Goal: Task Accomplishment & Management: Use online tool/utility

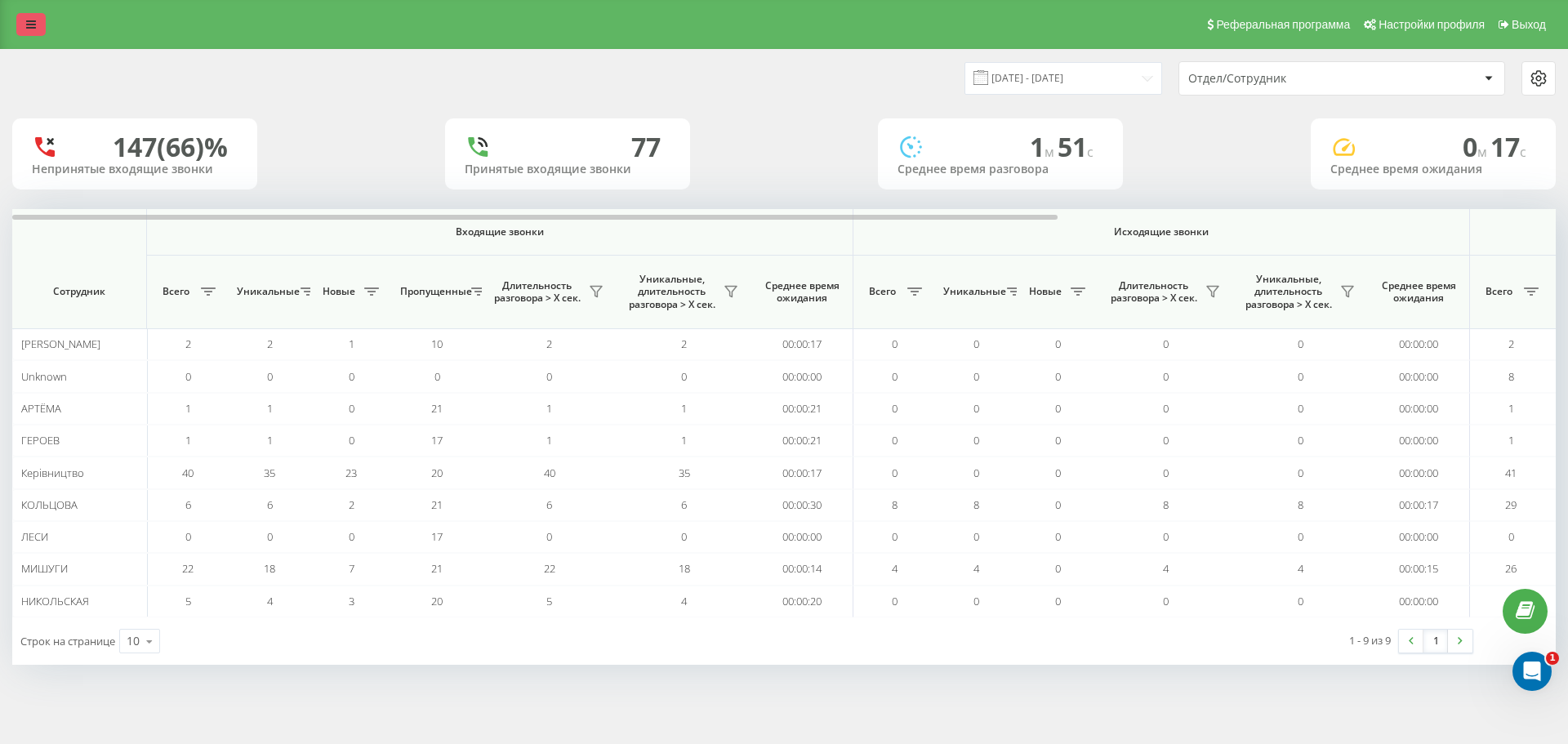
click at [30, 27] on icon at bounding box center [31, 25] width 10 height 12
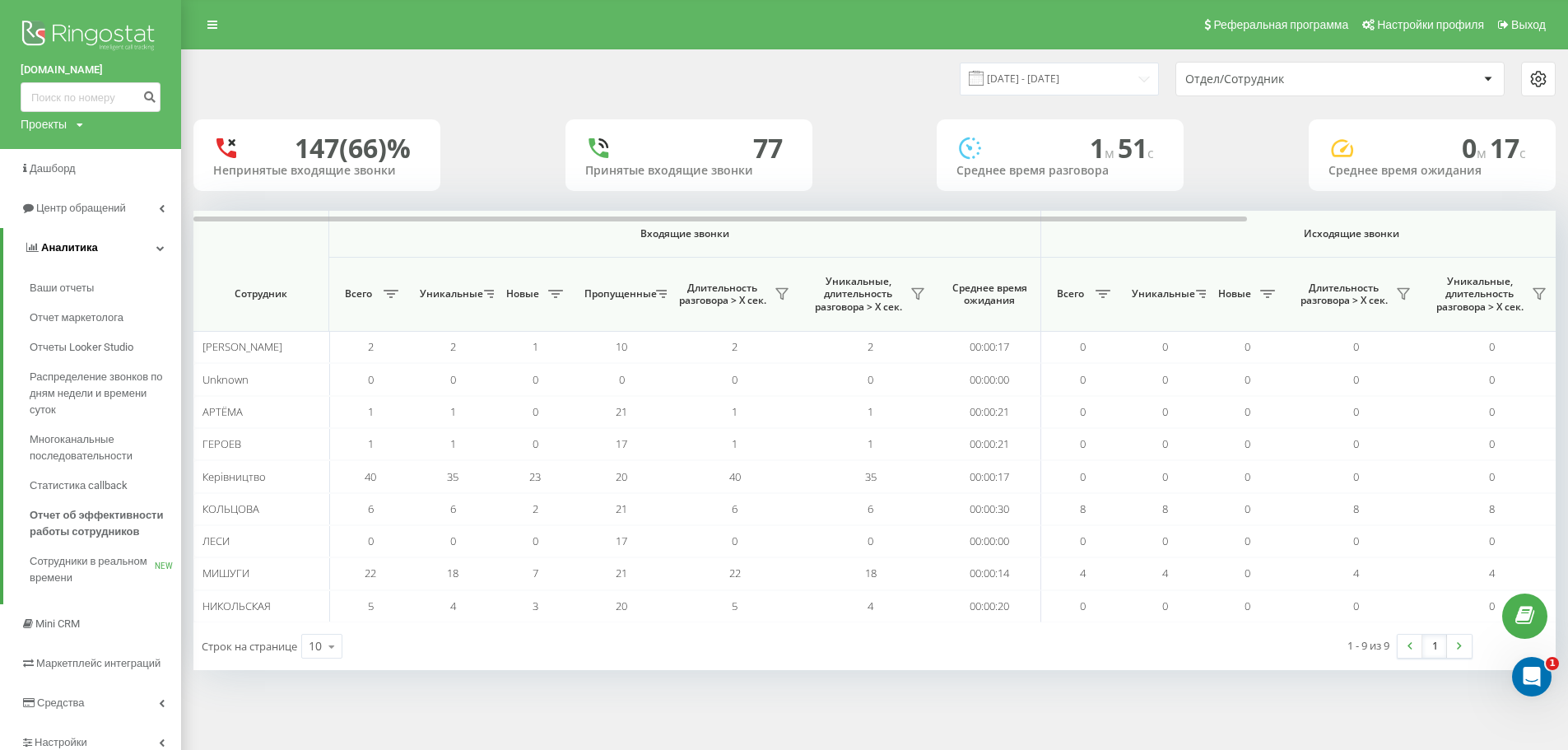
click at [73, 247] on span "Аналитика" at bounding box center [69, 247] width 57 height 12
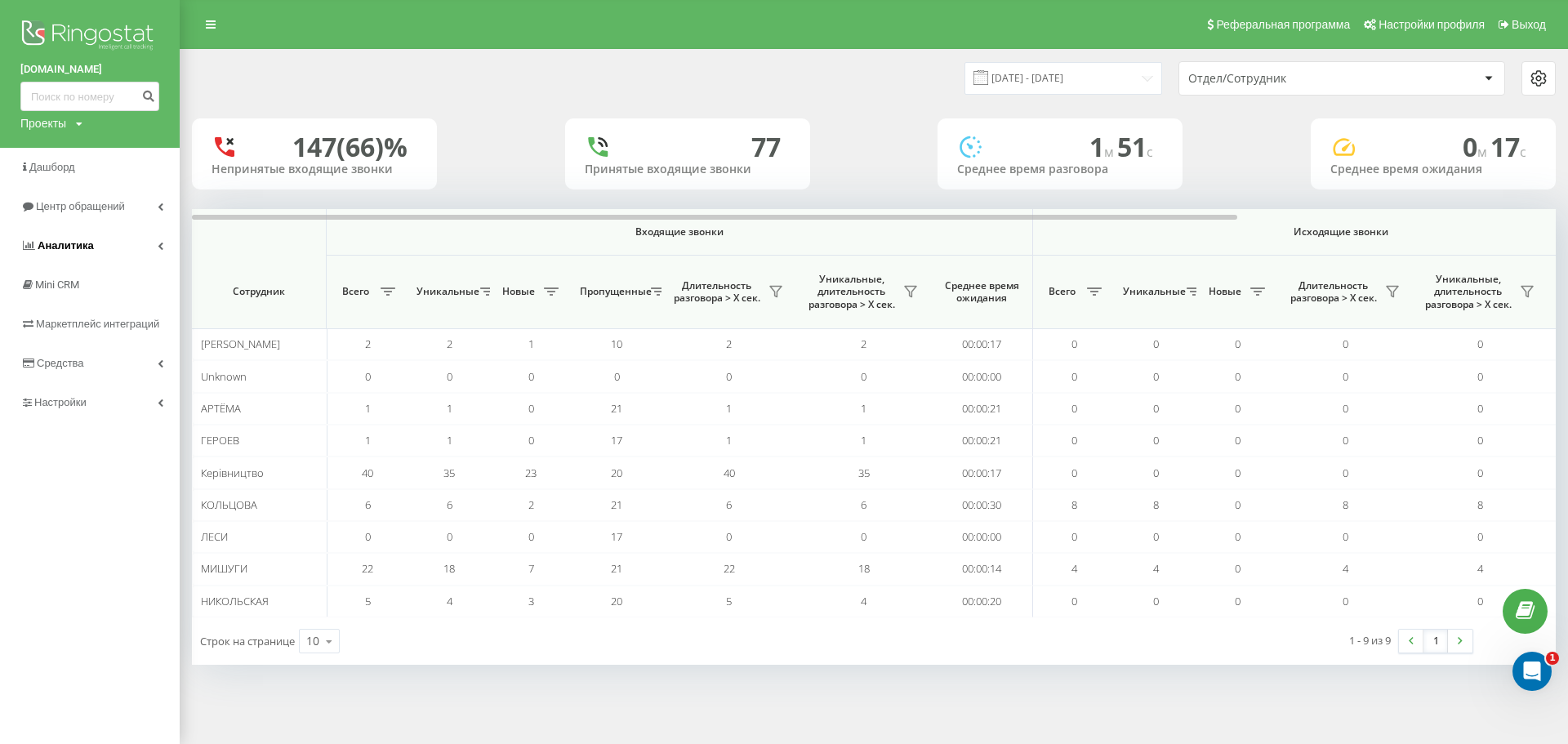
click at [79, 248] on span "Аналитика" at bounding box center [65, 245] width 56 height 12
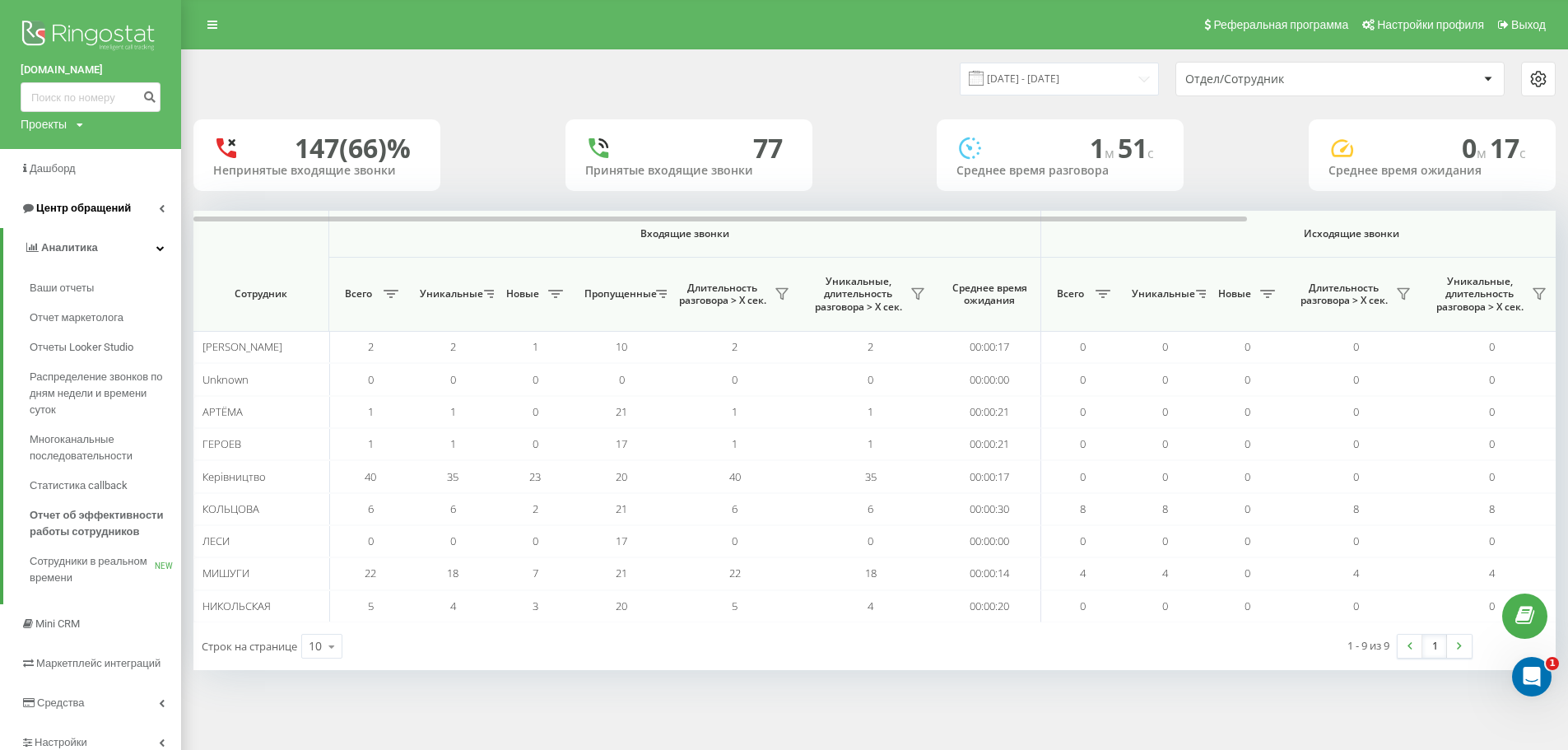
click at [99, 204] on span "Центр обращений" at bounding box center [83, 207] width 94 height 12
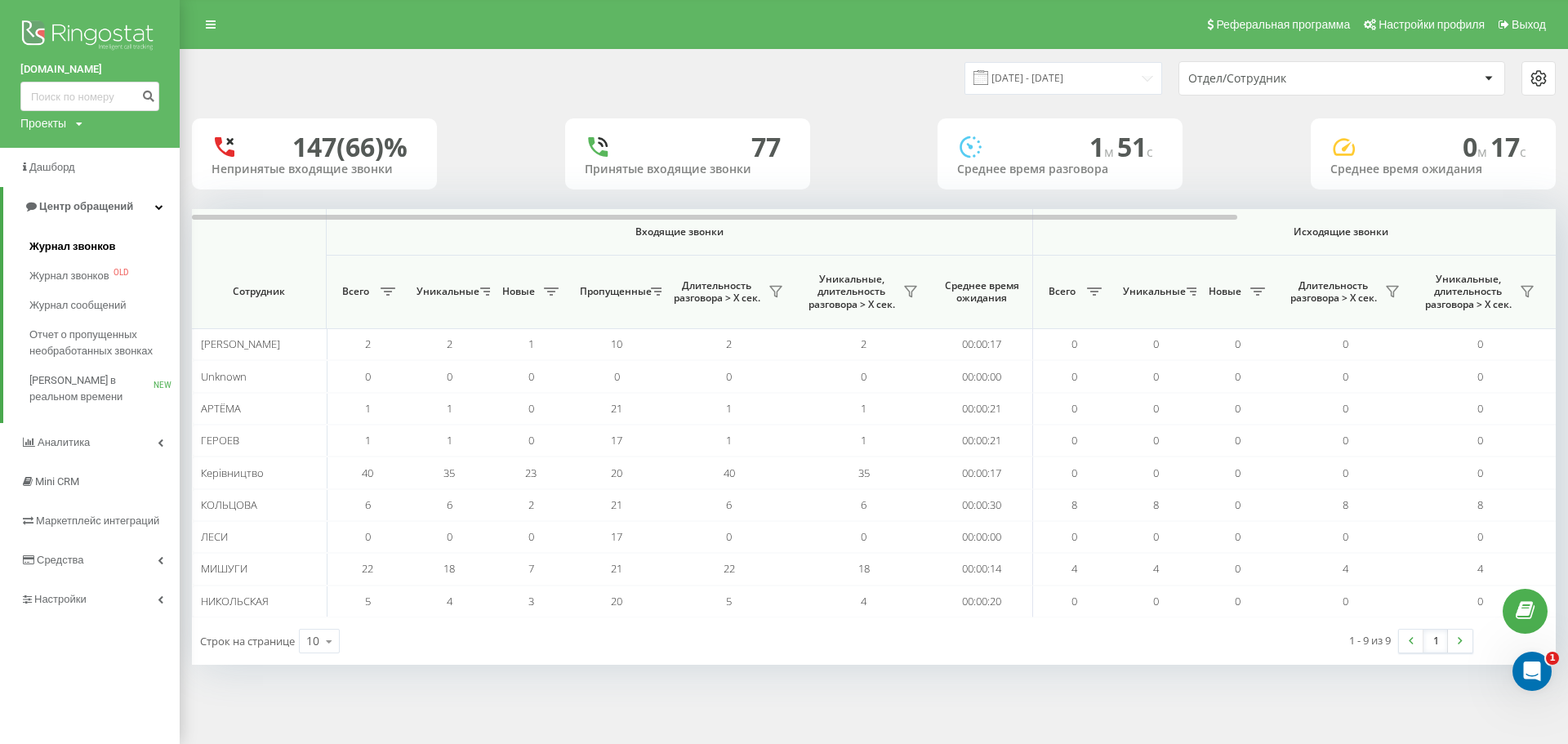
click at [97, 244] on span "Журнал звонков" at bounding box center [72, 246] width 86 height 17
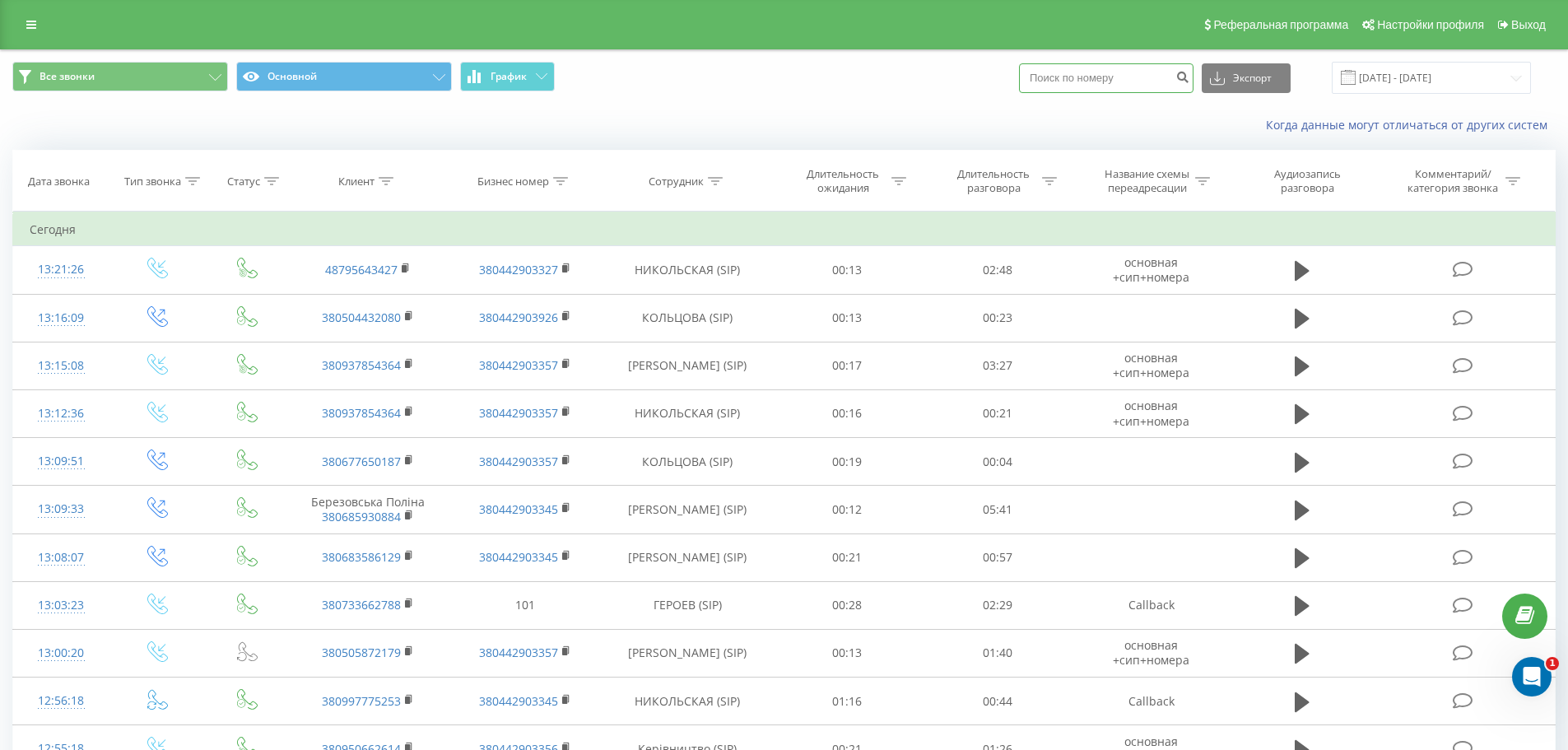
paste input "380442344111"
type input "380442344111"
click at [1190, 76] on icon "submit" at bounding box center [1182, 75] width 14 height 10
